Goal: Find specific page/section: Find specific page/section

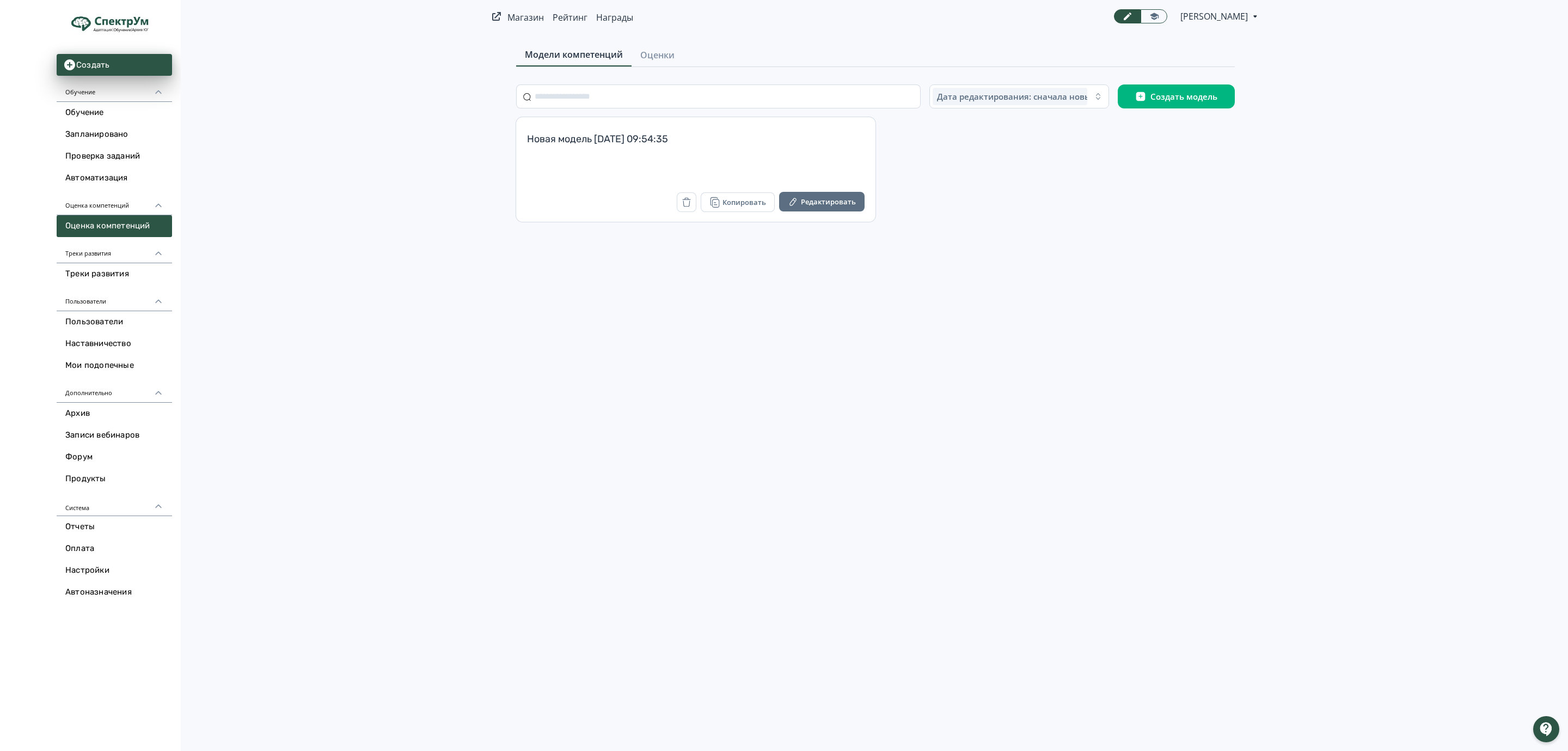
click at [160, 392] on icon at bounding box center [158, 393] width 10 height 10
click at [159, 393] on icon at bounding box center [158, 393] width 10 height 10
click at [98, 477] on link "Продукты" at bounding box center [115, 479] width 116 height 22
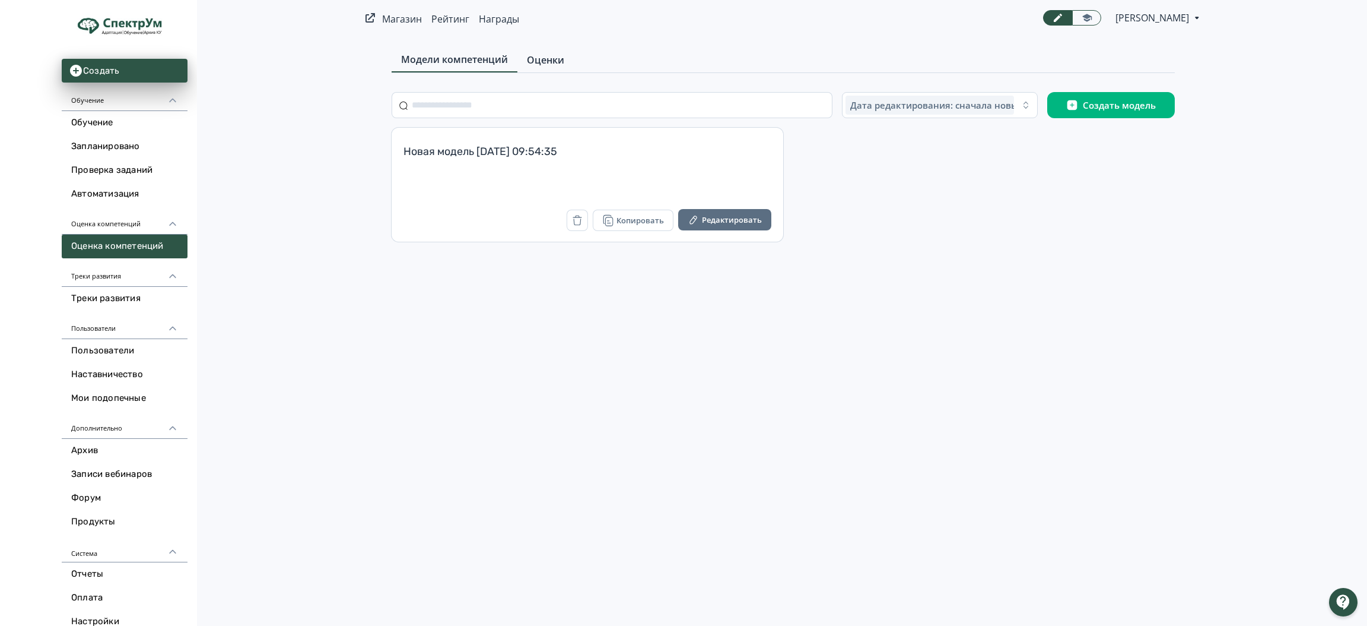
click at [551, 56] on span "Оценки" at bounding box center [545, 60] width 37 height 14
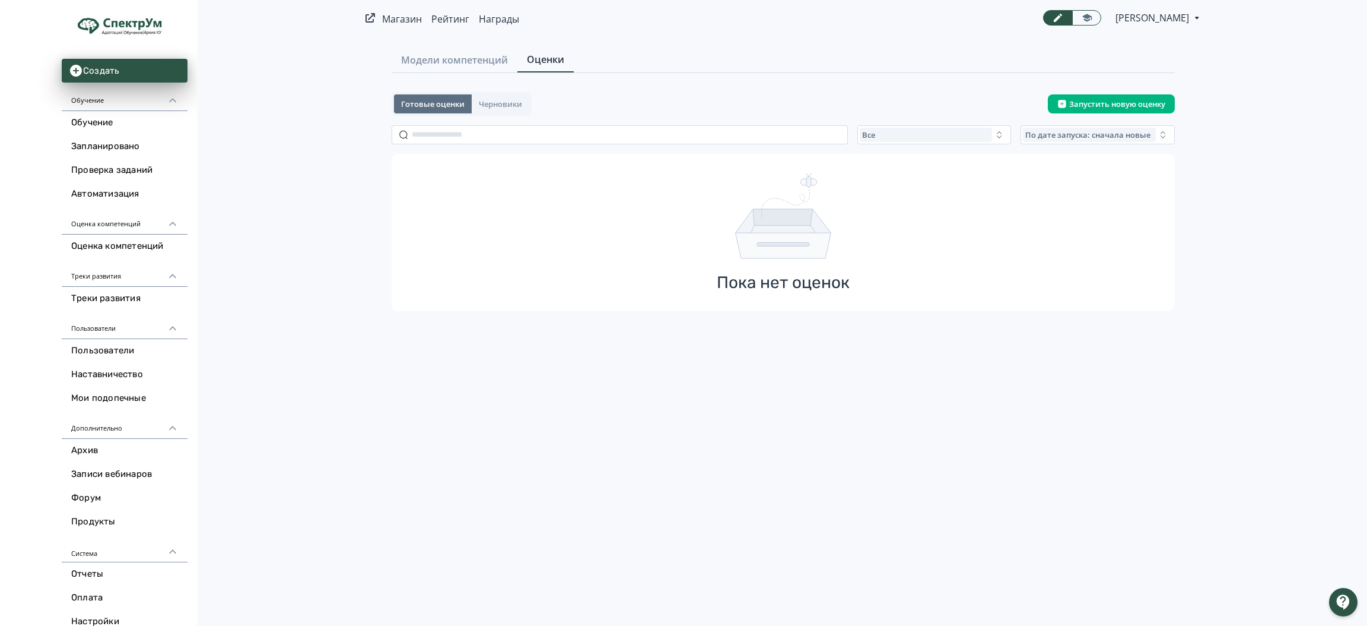
click at [1196, 18] on icon at bounding box center [1198, 18] width 4 height 2
click at [1261, 82] on div "[PERSON_NAME] ID: 3168700 Аккаунты Профиль Оплата Выйти" at bounding box center [683, 313] width 1367 height 626
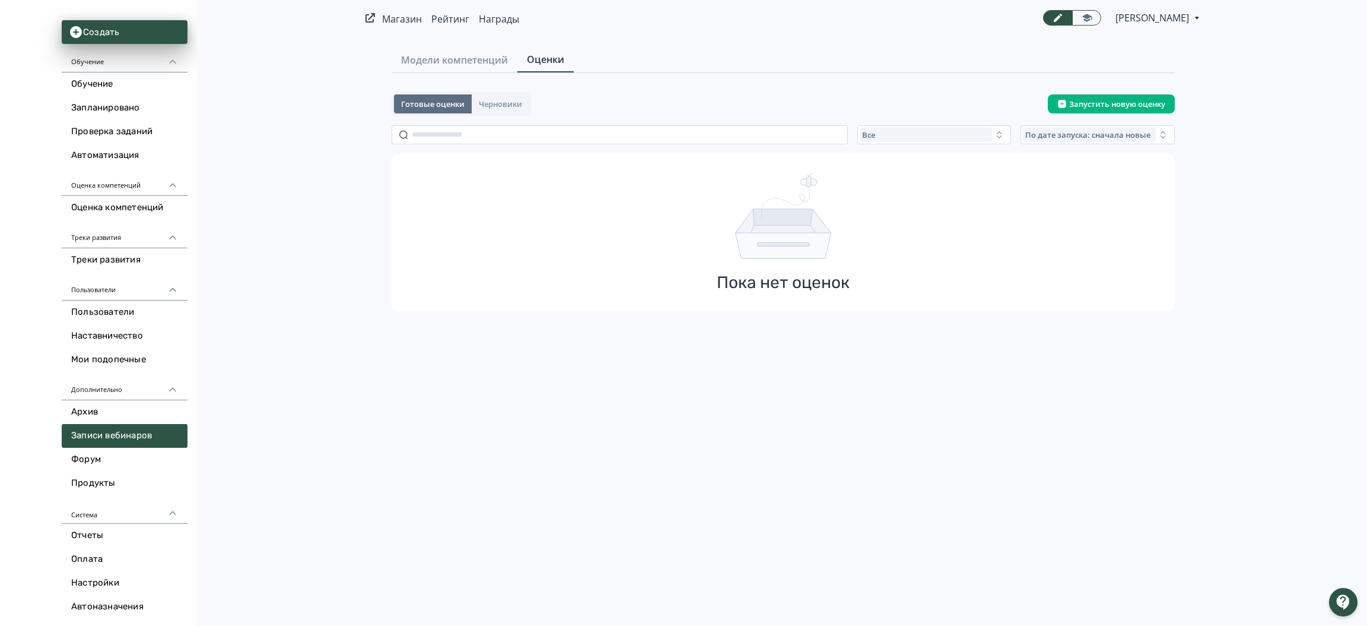
click at [149, 431] on link "Записи вебинаров" at bounding box center [125, 436] width 126 height 24
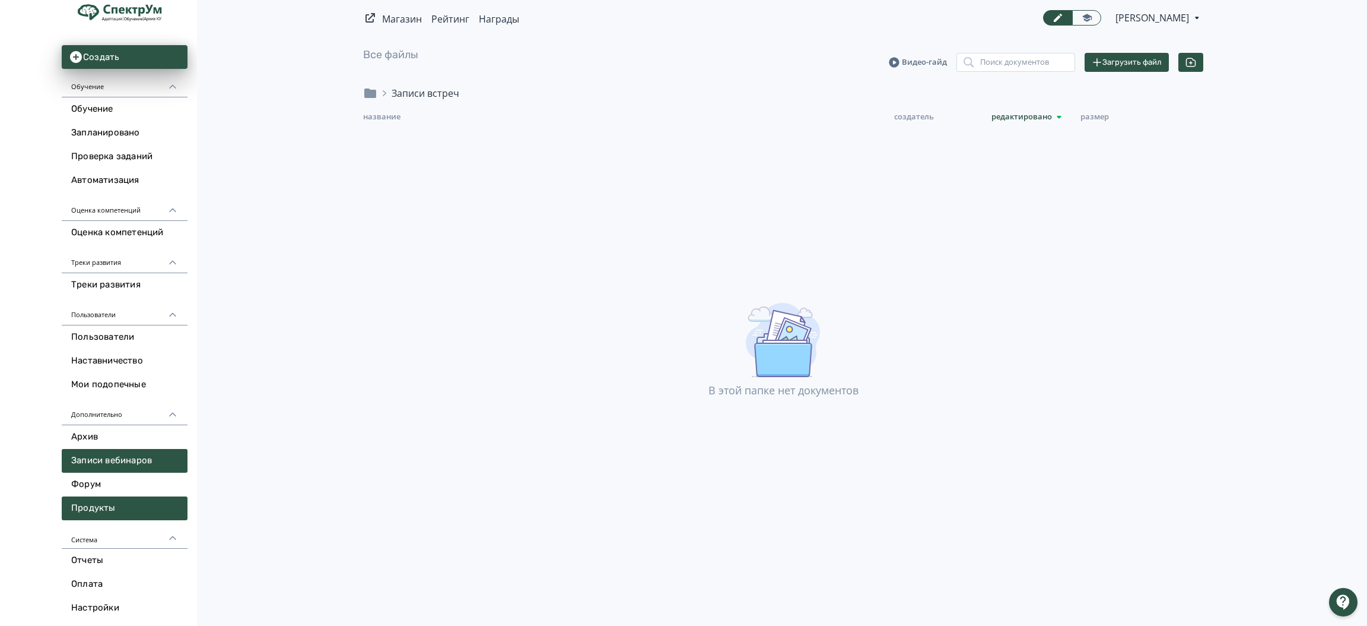
scroll to position [39, 0]
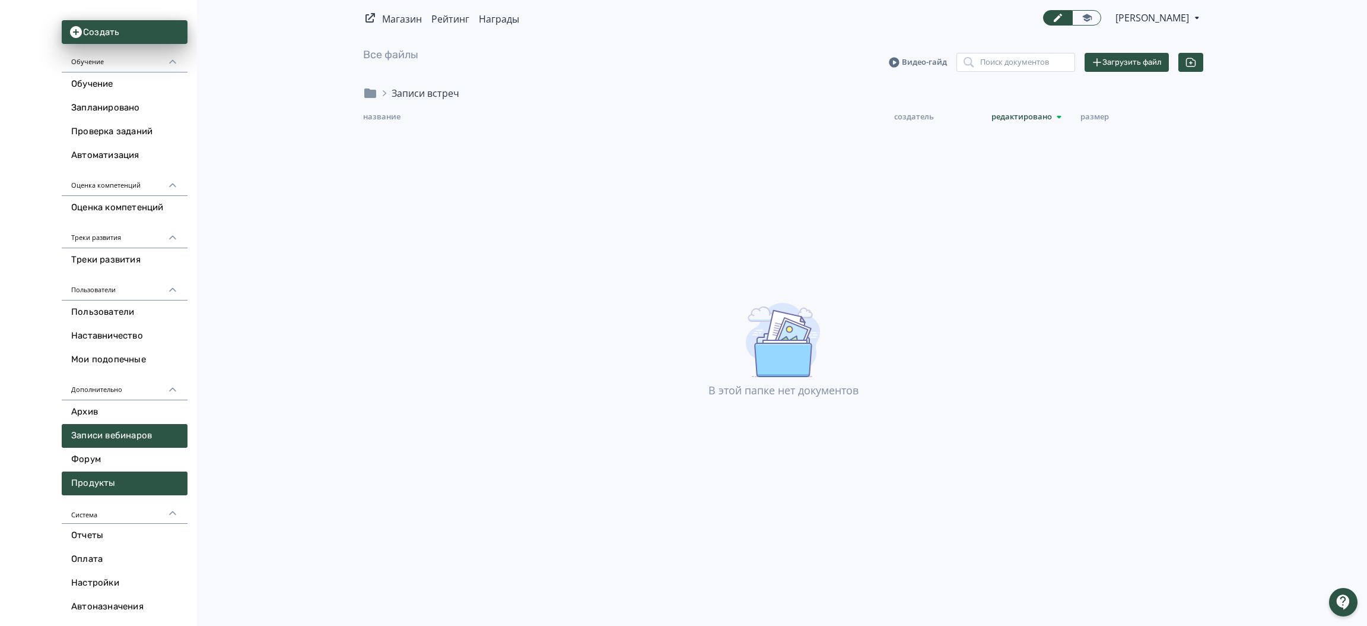
click at [112, 477] on link "Продукты" at bounding box center [125, 483] width 126 height 24
